Goal: Task Accomplishment & Management: Manage account settings

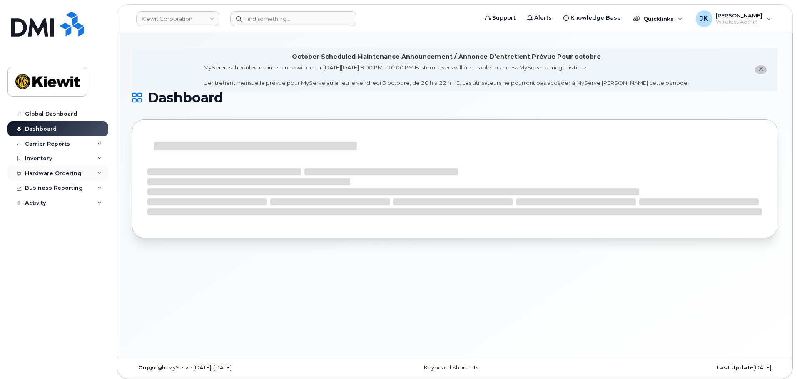
click at [65, 176] on div "Hardware Ordering" at bounding box center [53, 173] width 57 height 7
click at [66, 206] on link "Orders" at bounding box center [65, 205] width 86 height 16
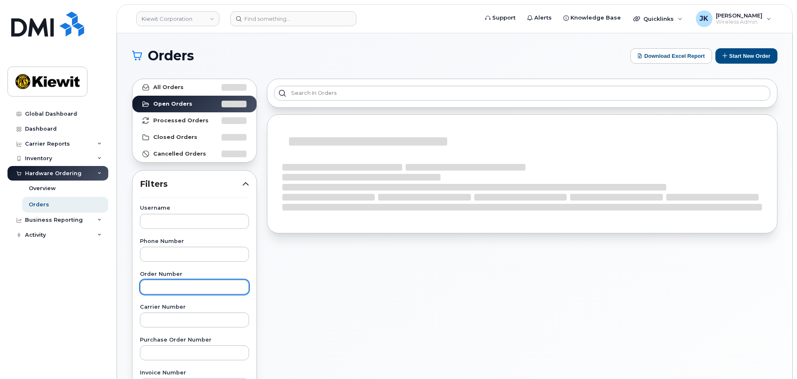
click at [189, 286] on input "text" at bounding box center [194, 287] width 109 height 15
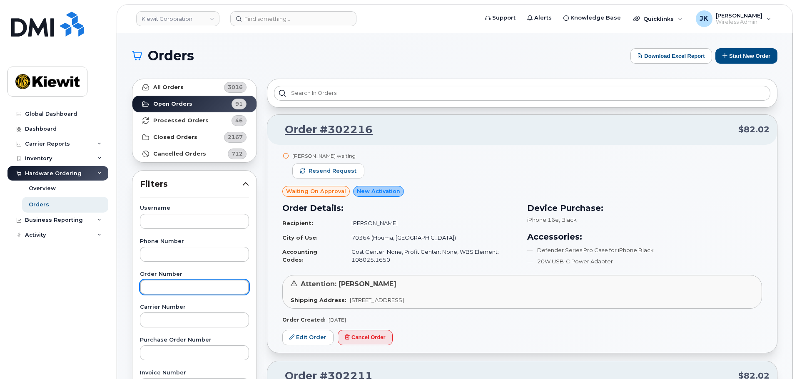
paste input "302076"
type input "302076"
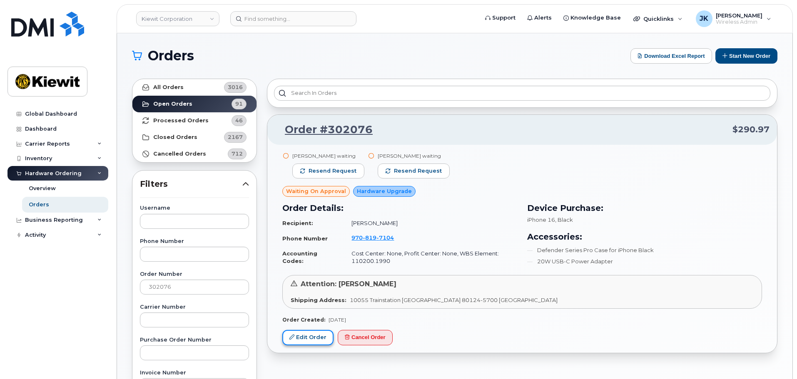
click at [309, 338] on link "Edit Order" at bounding box center [307, 337] width 51 height 15
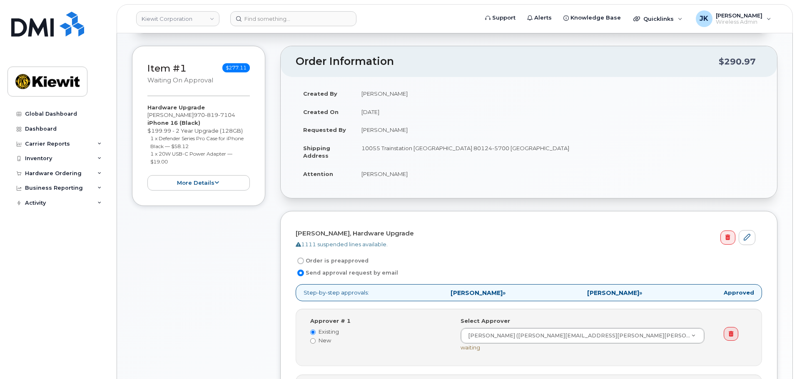
scroll to position [125, 0]
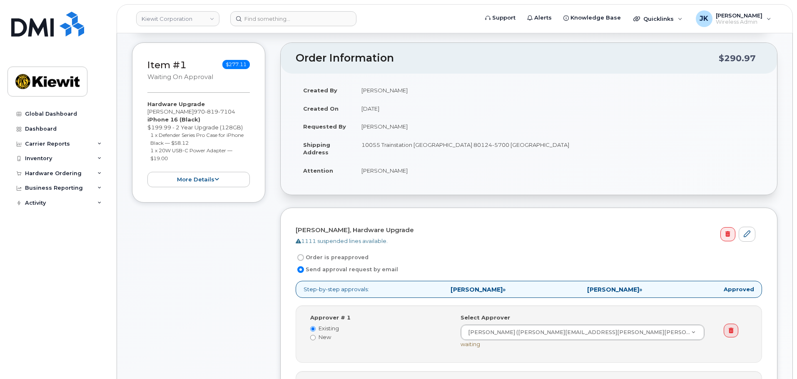
click at [350, 258] on label "Order is preapproved" at bounding box center [331, 258] width 73 height 10
click at [304, 258] on input "Order is preapproved" at bounding box center [300, 257] width 7 height 7
radio input "true"
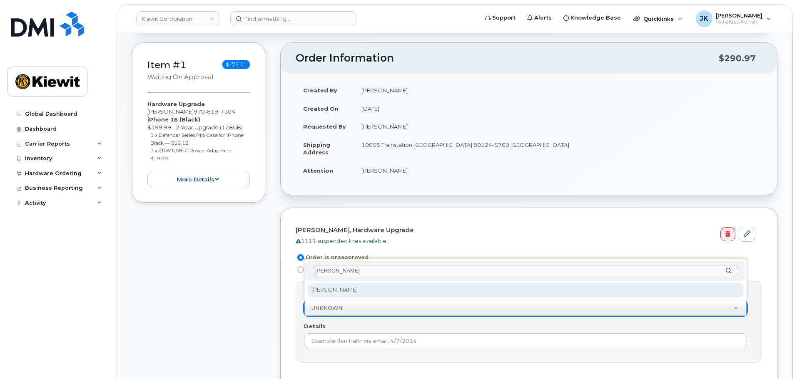
type input "[PERSON_NAME]"
select select "2149666"
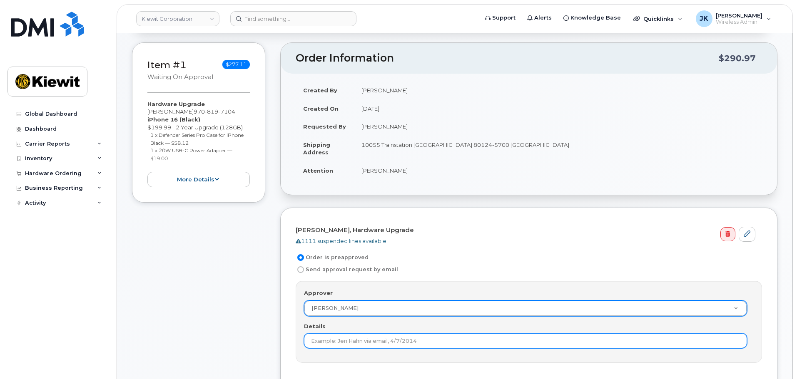
click at [373, 343] on input "Details" at bounding box center [525, 340] width 443 height 15
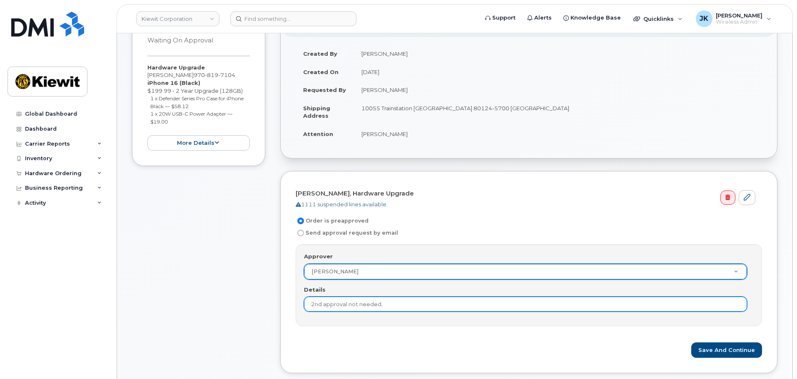
scroll to position [208, 0]
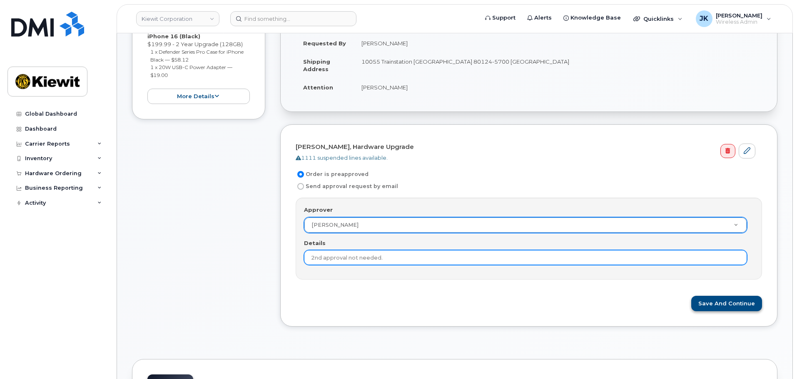
type input "2nd approval not needed."
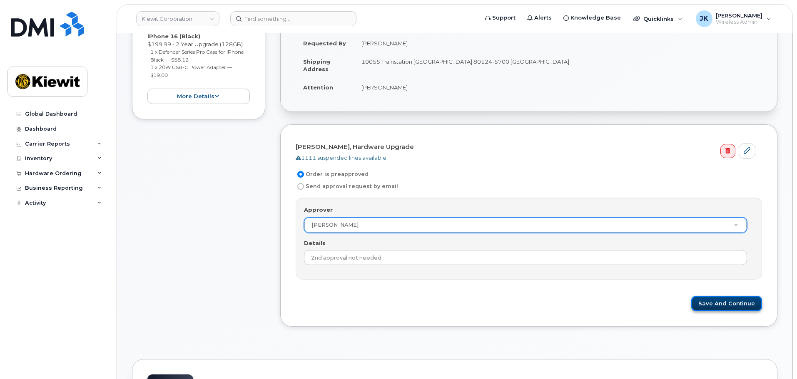
click at [723, 307] on button "Save and Continue" at bounding box center [726, 303] width 71 height 15
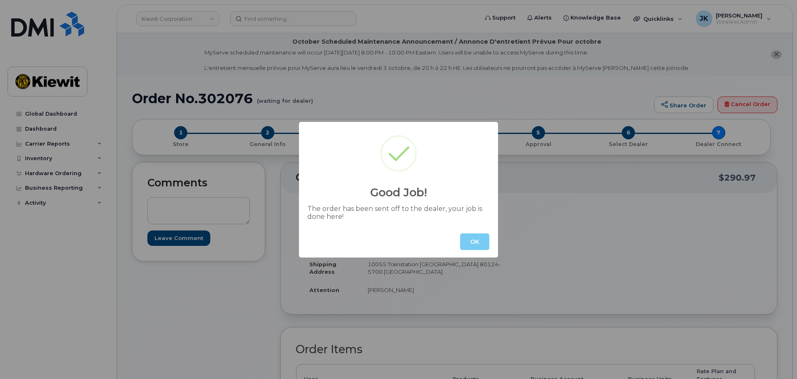
click at [476, 239] on button "OK" at bounding box center [474, 241] width 29 height 17
